Goal: Information Seeking & Learning: Learn about a topic

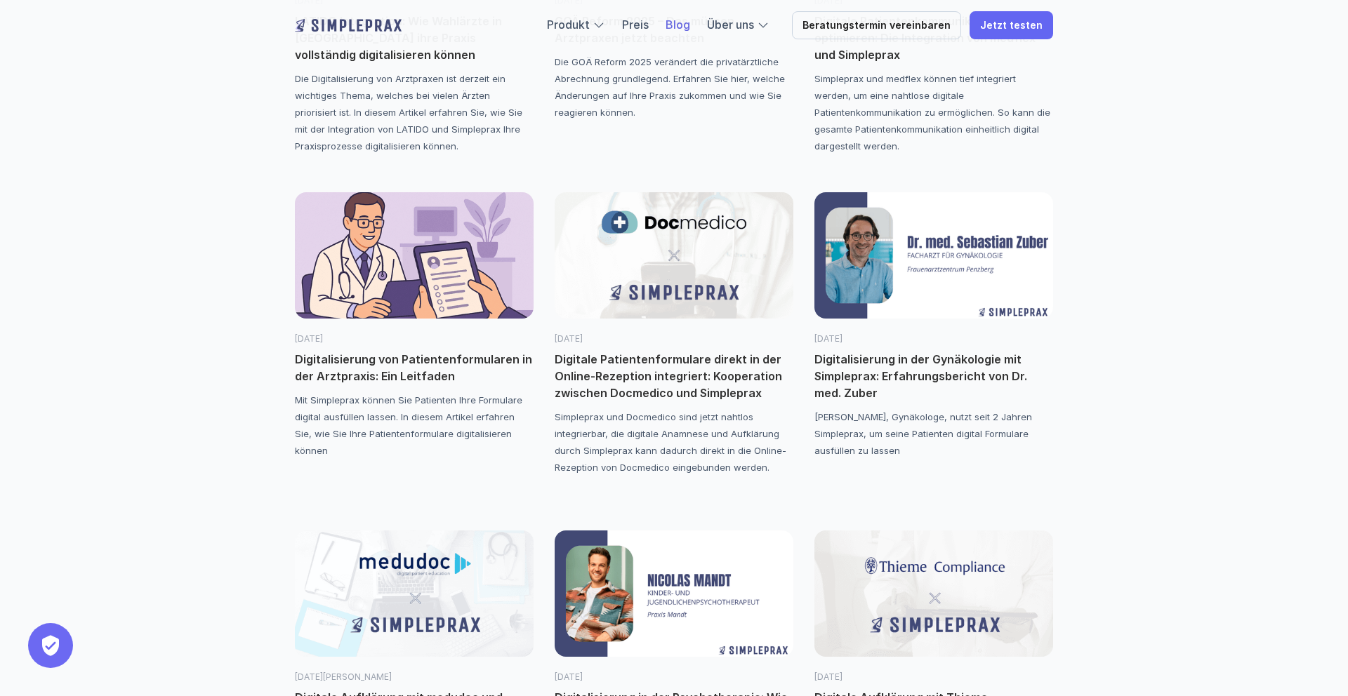
scroll to position [721, 0]
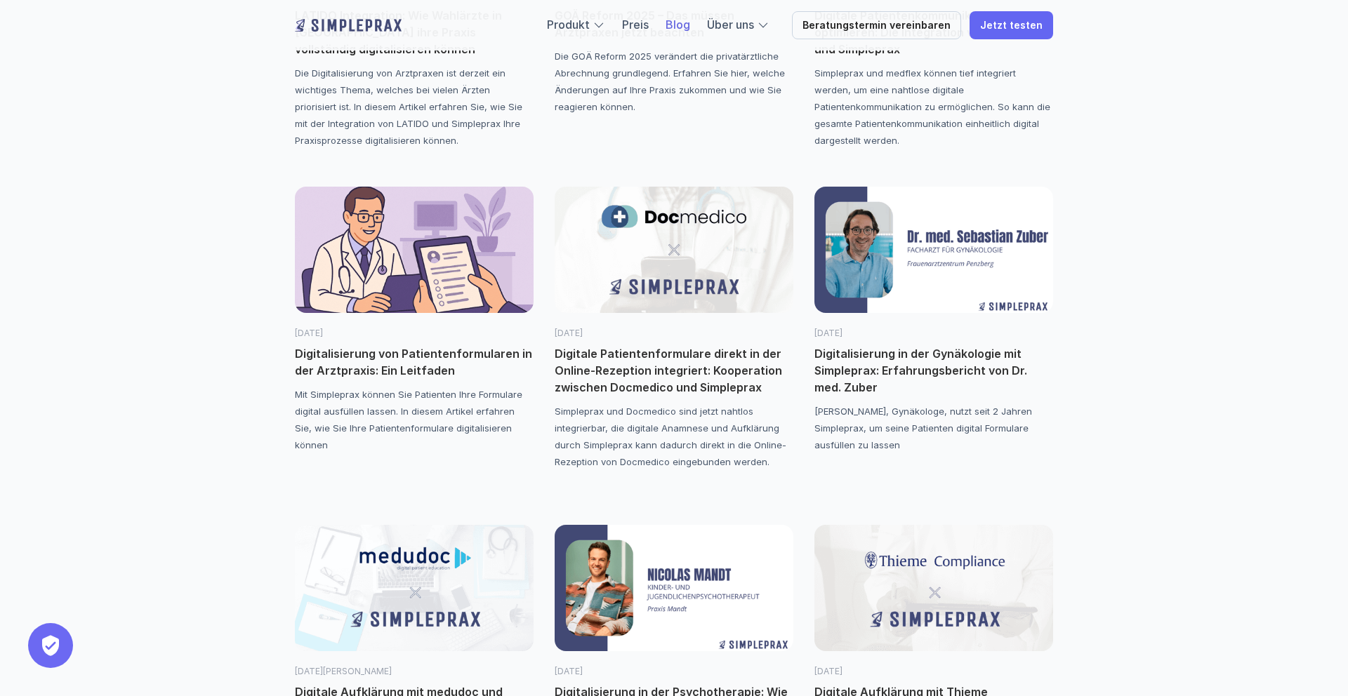
click at [454, 277] on img at bounding box center [414, 250] width 239 height 126
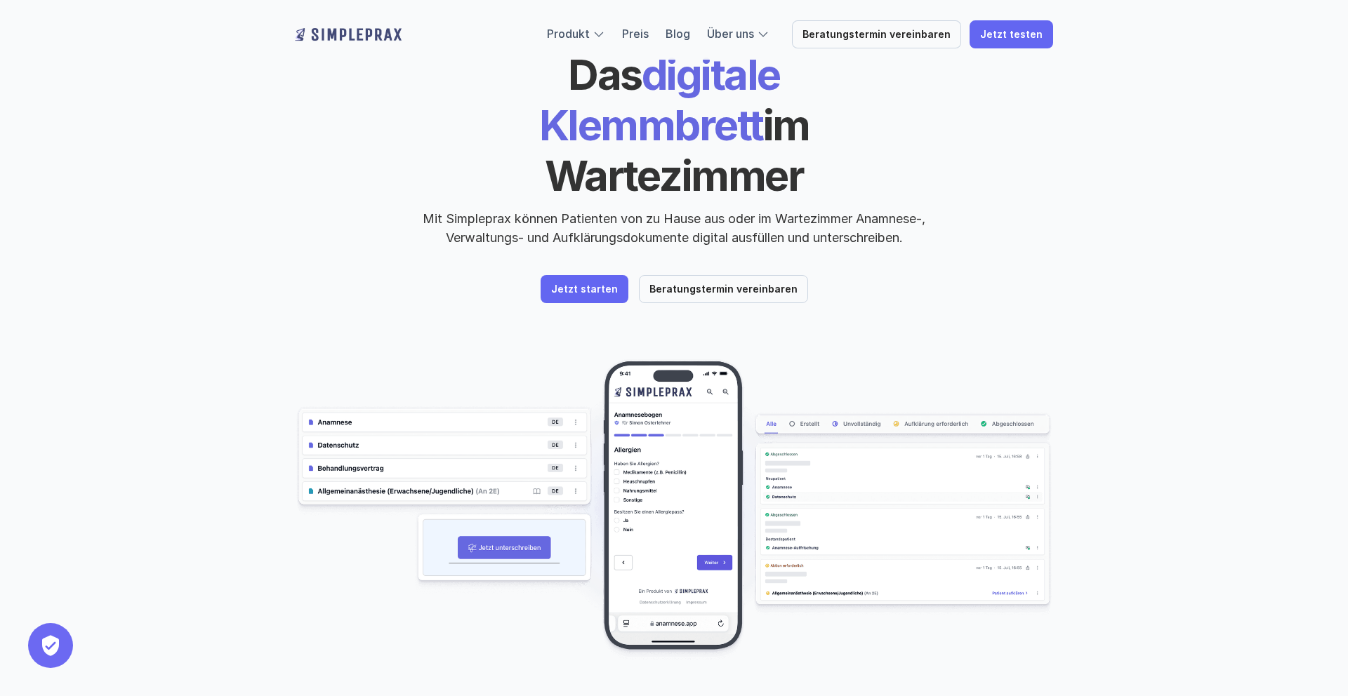
scroll to position [74, 0]
